Goal: Task Accomplishment & Management: Manage account settings

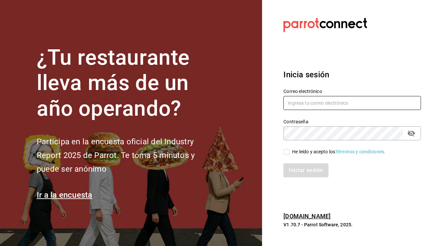
click at [302, 103] on input "text" at bounding box center [351, 103] width 137 height 14
type input "[EMAIL_ADDRESS][DOMAIN_NAME]"
click at [287, 151] on input "He leído y acepto los Términos y condiciones." at bounding box center [286, 152] width 6 height 6
checkbox input "true"
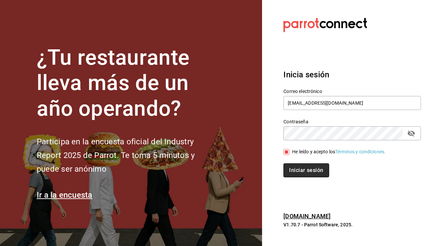
click at [295, 169] on button "Iniciar sesión" at bounding box center [305, 171] width 45 height 14
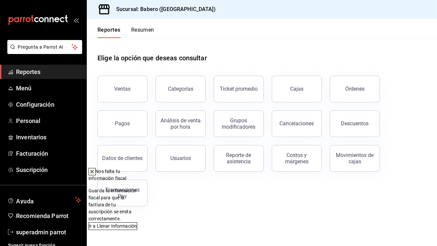
click at [93, 171] on icon at bounding box center [92, 172] width 3 height 3
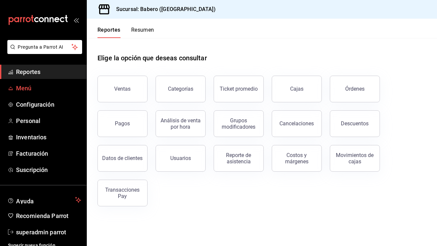
click at [48, 85] on span "Menú" at bounding box center [48, 88] width 65 height 9
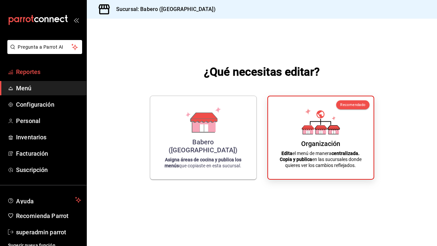
click at [49, 72] on span "Reportes" at bounding box center [48, 71] width 65 height 9
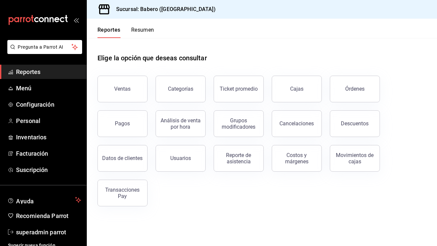
click at [119, 106] on div "Pagos" at bounding box center [118, 119] width 58 height 35
click at [120, 118] on button "Pagos" at bounding box center [122, 123] width 50 height 27
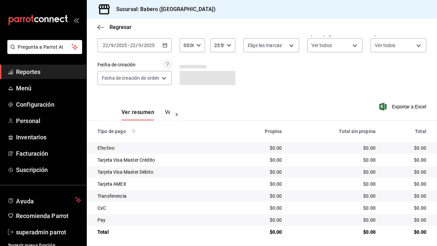
scroll to position [36, 0]
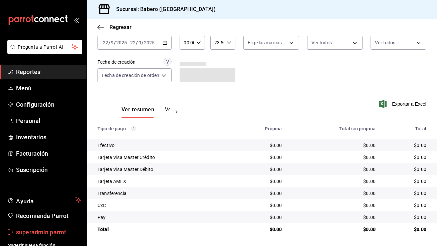
click at [45, 236] on span "superadmin parrot" at bounding box center [48, 232] width 65 height 9
